Goal: Task Accomplishment & Management: Manage account settings

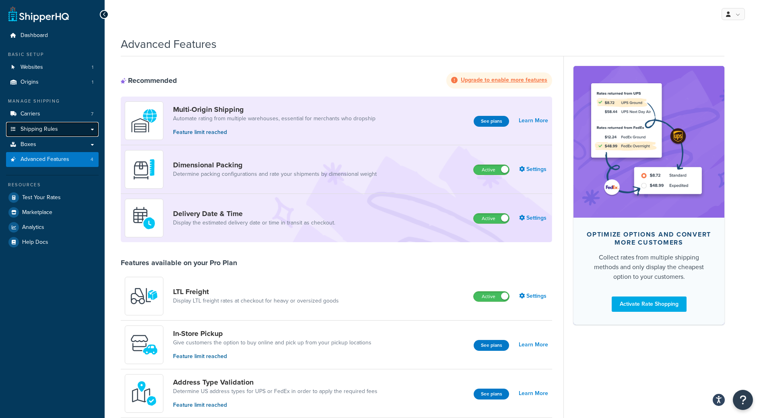
click at [41, 130] on span "Shipping Rules" at bounding box center [39, 129] width 37 height 7
click at [48, 140] on link "Boxes" at bounding box center [52, 144] width 93 height 15
click at [55, 129] on span "Shipping Rules" at bounding box center [39, 129] width 37 height 7
click at [91, 132] on link "Shipping Rules" at bounding box center [52, 129] width 93 height 15
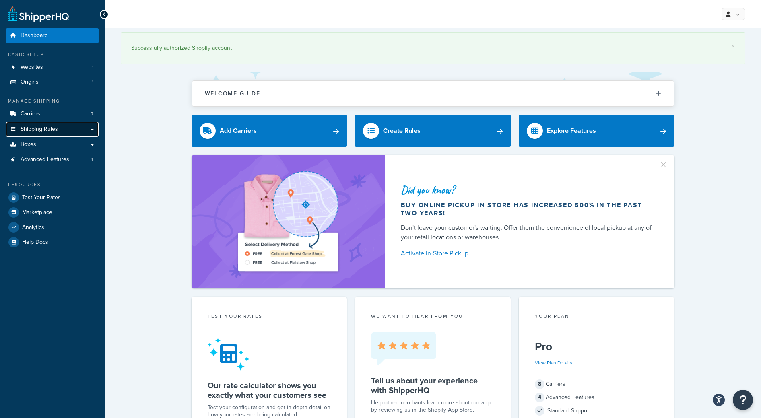
click at [66, 134] on link "Shipping Rules" at bounding box center [52, 129] width 93 height 15
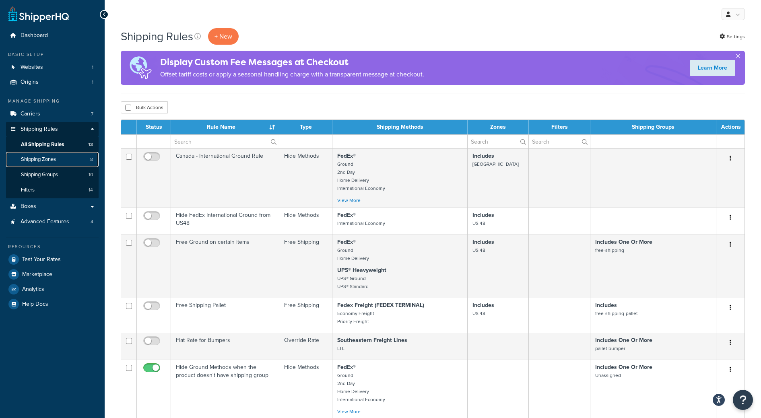
click at [57, 159] on link "Shipping Zones 8" at bounding box center [52, 159] width 93 height 15
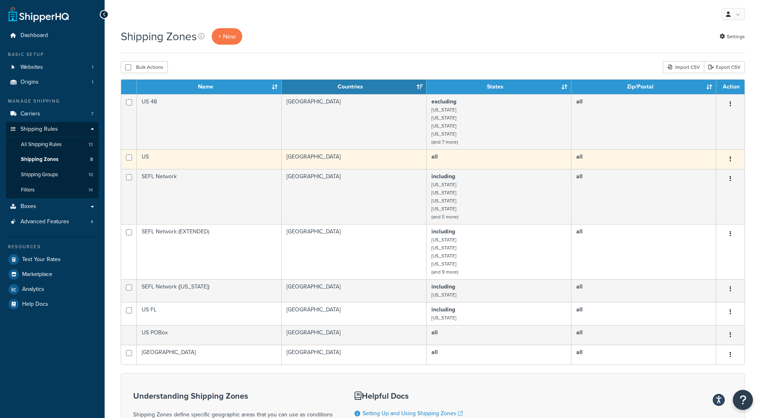
click at [434, 155] on b "all" at bounding box center [434, 156] width 6 height 8
click at [145, 156] on td "US" at bounding box center [209, 159] width 145 height 20
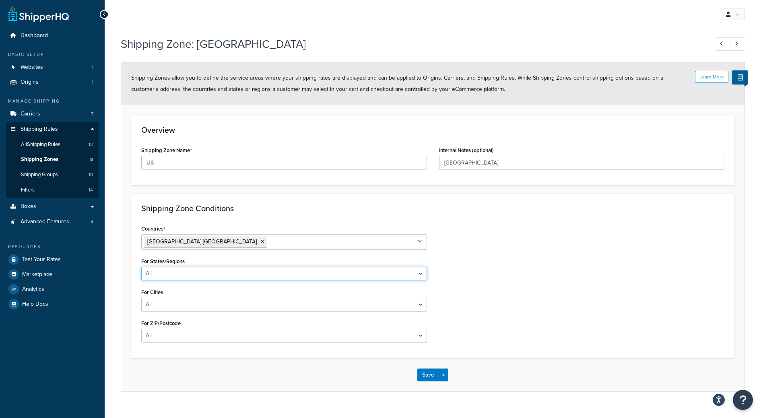
click at [165, 279] on select "All Including Excluding" at bounding box center [284, 274] width 286 height 14
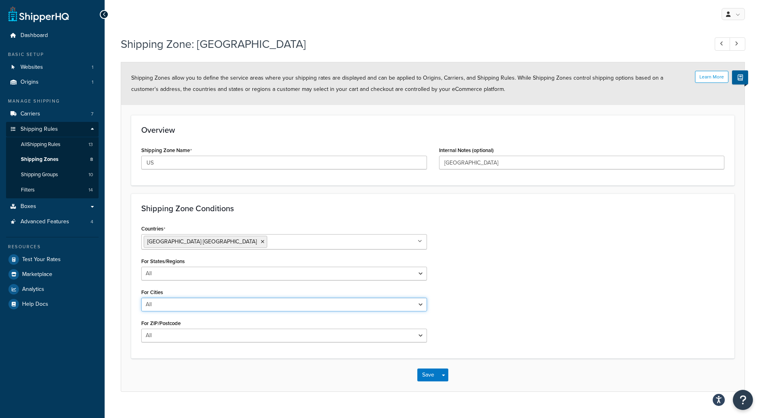
click at [191, 303] on select "All Including Excluding" at bounding box center [284, 305] width 286 height 14
click at [193, 328] on div "For ZIP/Postcode All Including Excluding" at bounding box center [284, 329] width 286 height 25
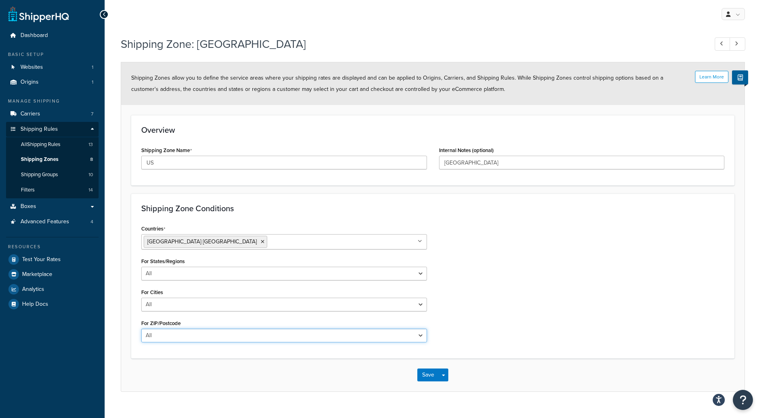
click at [199, 337] on select "All Including Excluding" at bounding box center [284, 336] width 286 height 14
click at [190, 336] on select "All Including Excluding" at bounding box center [284, 336] width 286 height 14
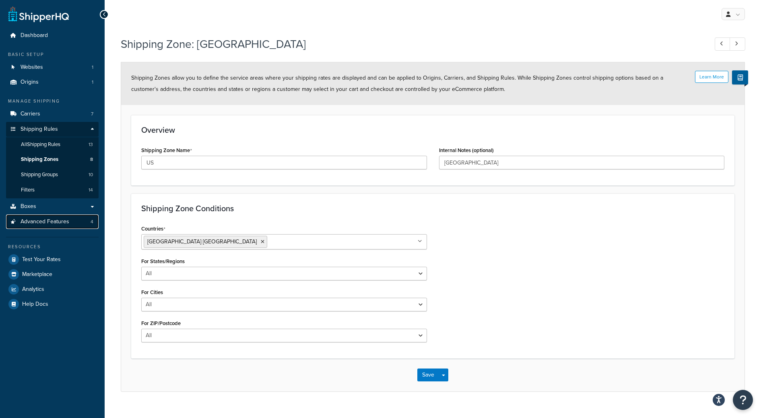
click at [35, 214] on link "Advanced Features 4" at bounding box center [52, 221] width 93 height 15
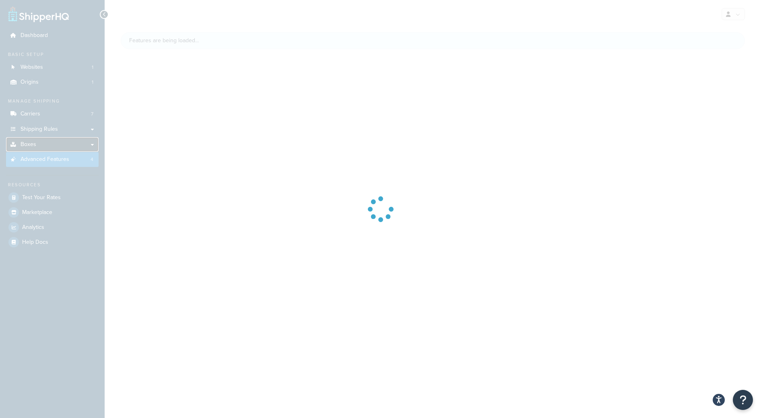
click at [25, 146] on span "Boxes" at bounding box center [29, 144] width 16 height 7
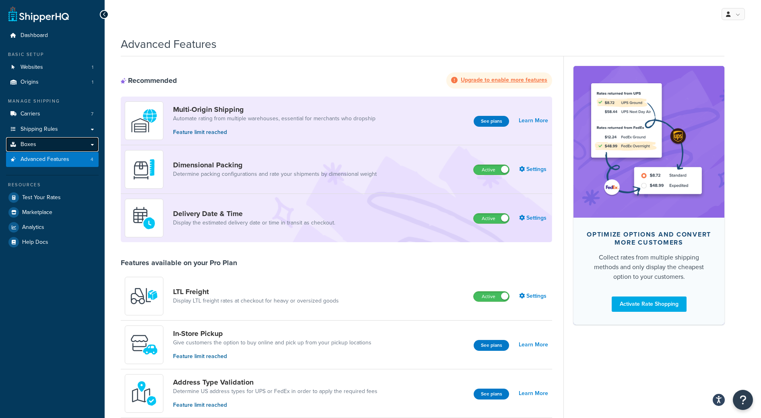
click at [37, 143] on link "Boxes" at bounding box center [52, 144] width 93 height 15
click at [56, 144] on link "Boxes" at bounding box center [52, 144] width 93 height 15
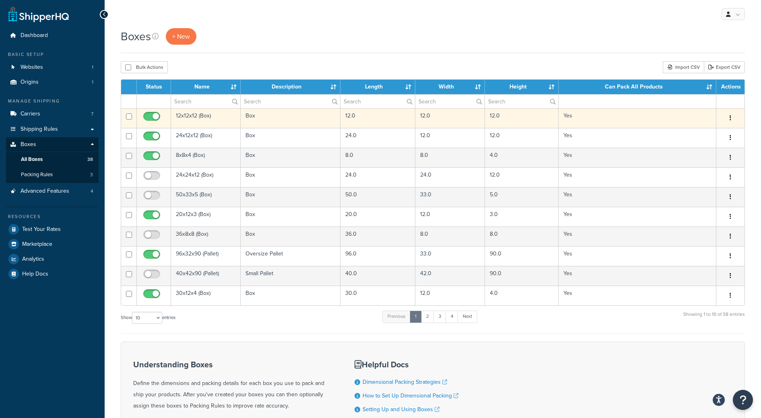
click at [223, 115] on td "12x12x12 (Box)" at bounding box center [206, 118] width 70 height 20
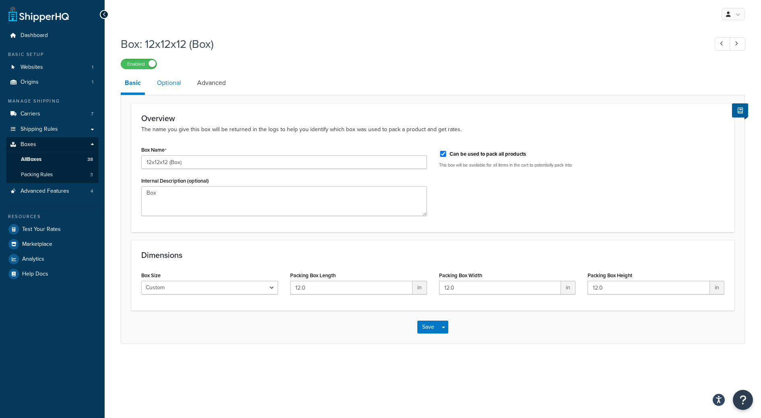
click at [176, 87] on link "Optional" at bounding box center [169, 82] width 32 height 19
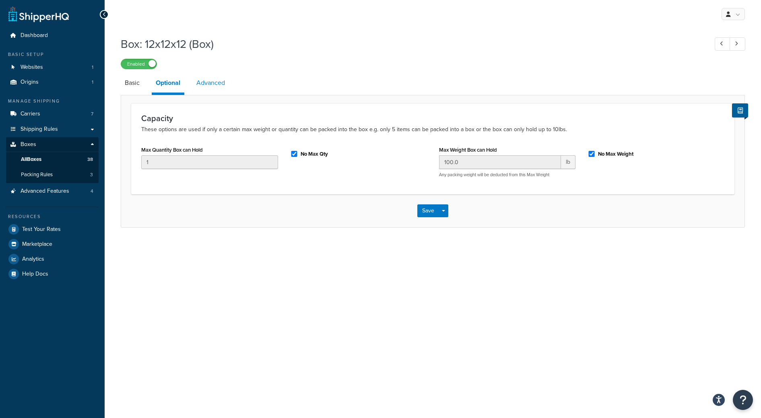
click at [212, 86] on link "Advanced" at bounding box center [210, 82] width 37 height 19
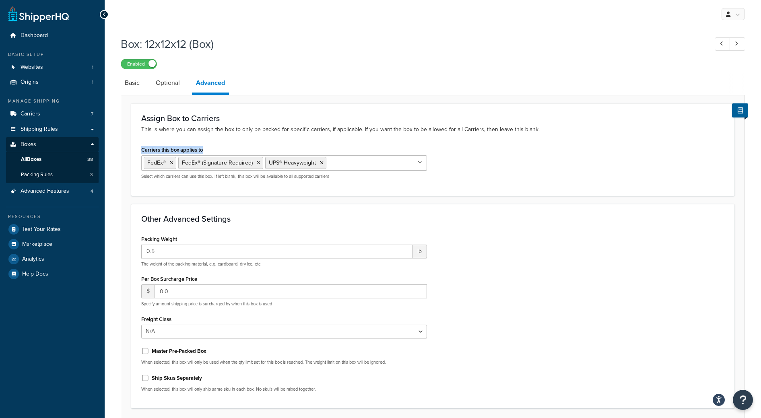
drag, startPoint x: 142, startPoint y: 147, endPoint x: 225, endPoint y: 155, distance: 84.1
click at [225, 155] on div "Carriers this box applies to FedEx® FedEx® (Signature Required) UPS® Heavyweigh…" at bounding box center [284, 161] width 286 height 35
click at [225, 155] on ul "FedEx® FedEx® (Signature Required) UPS® Heavyweight" at bounding box center [284, 162] width 286 height 15
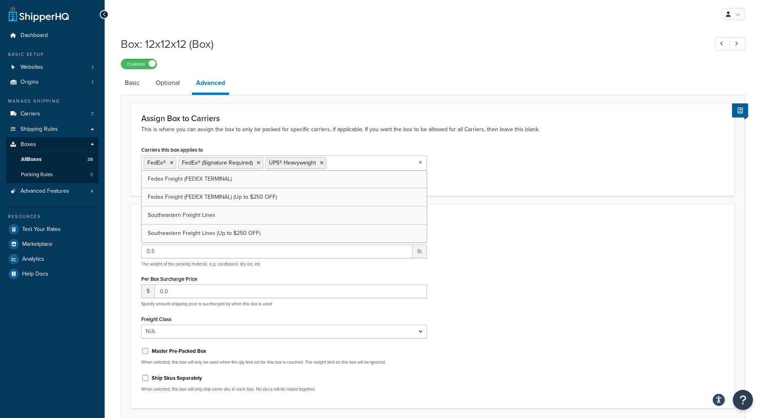
click at [259, 142] on div "Assign Box to Carriers This is where you can assign the box to only be packed f…" at bounding box center [432, 149] width 603 height 92
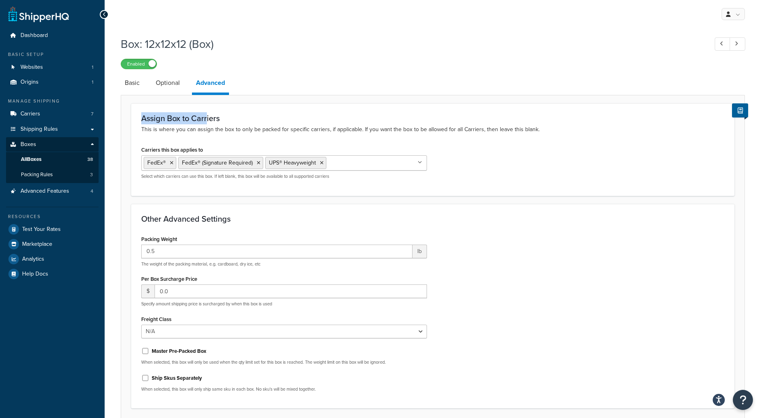
drag, startPoint x: 141, startPoint y: 123, endPoint x: 207, endPoint y: 122, distance: 66.0
click at [207, 122] on div "Assign Box to Carriers This is where you can assign the box to only be packed f…" at bounding box center [432, 149] width 603 height 92
click at [207, 122] on h3 "Assign Box to Carriers" at bounding box center [432, 118] width 583 height 9
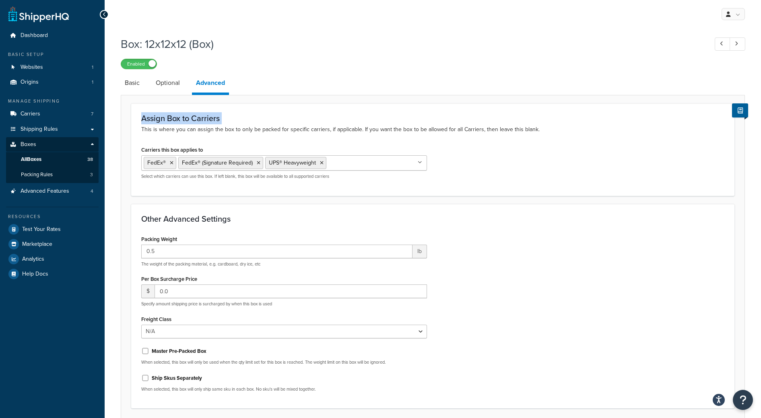
click at [196, 121] on h3 "Assign Box to Carriers" at bounding box center [432, 118] width 583 height 9
